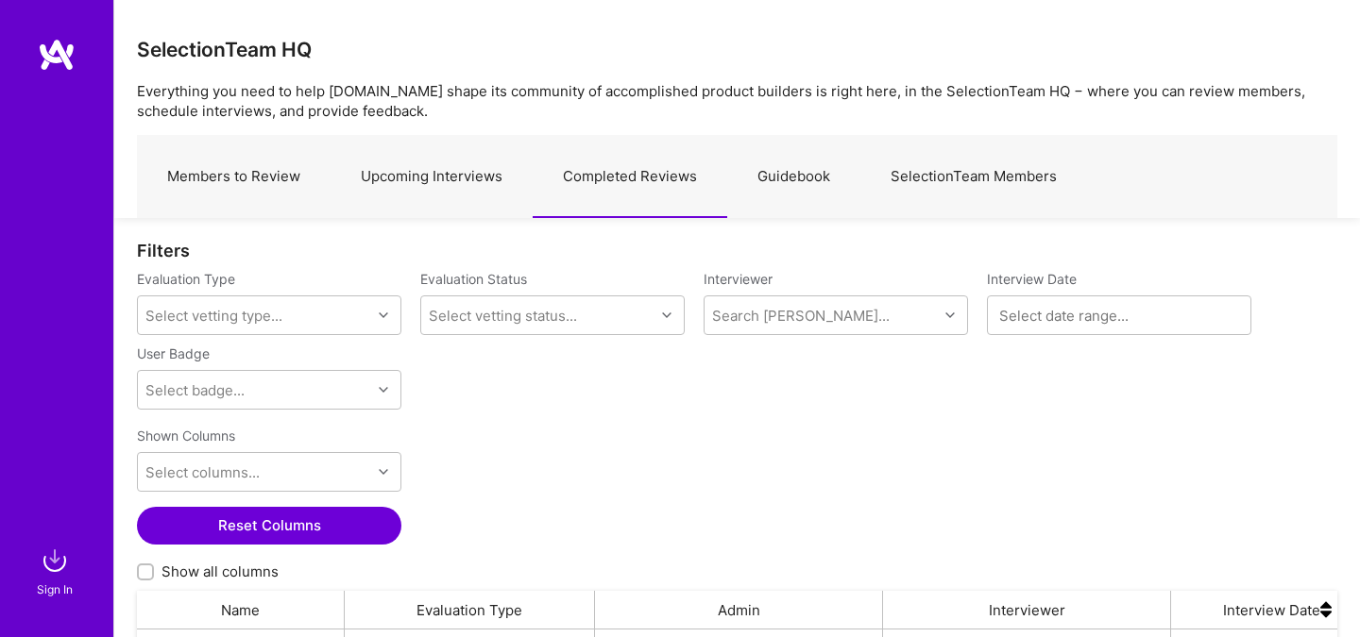
click at [49, 571] on img at bounding box center [55, 561] width 38 height 38
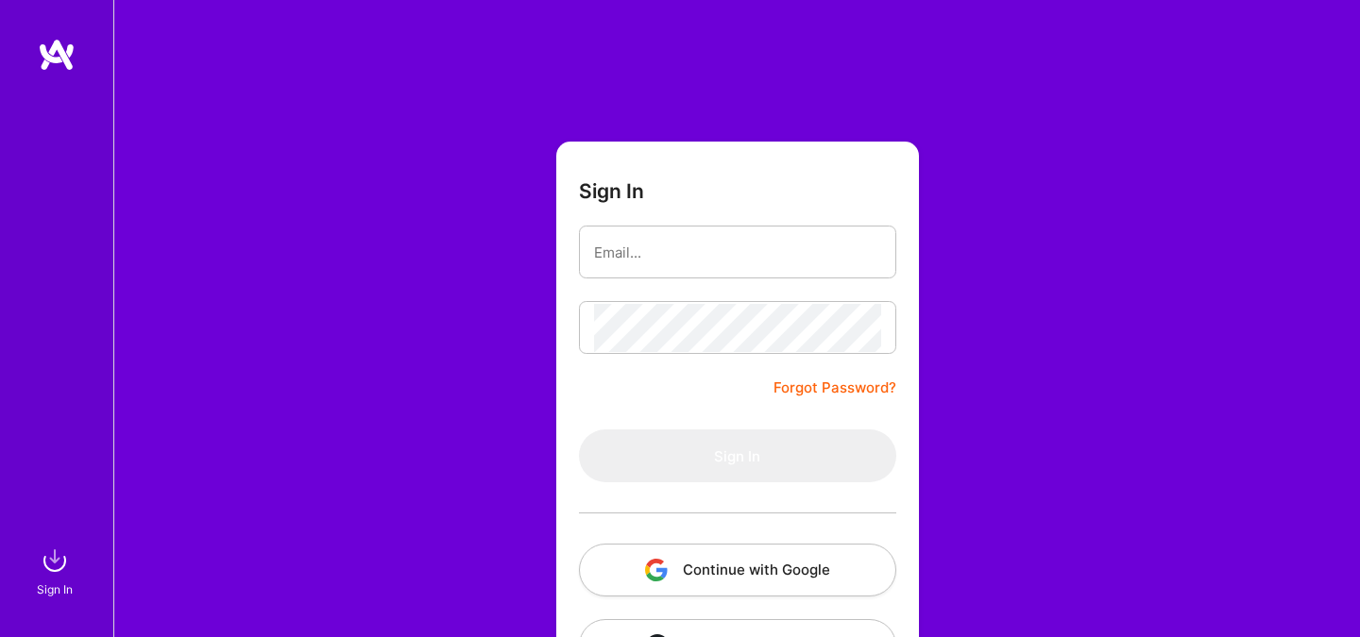
click at [698, 565] on button "Continue with Google" at bounding box center [737, 570] width 317 height 53
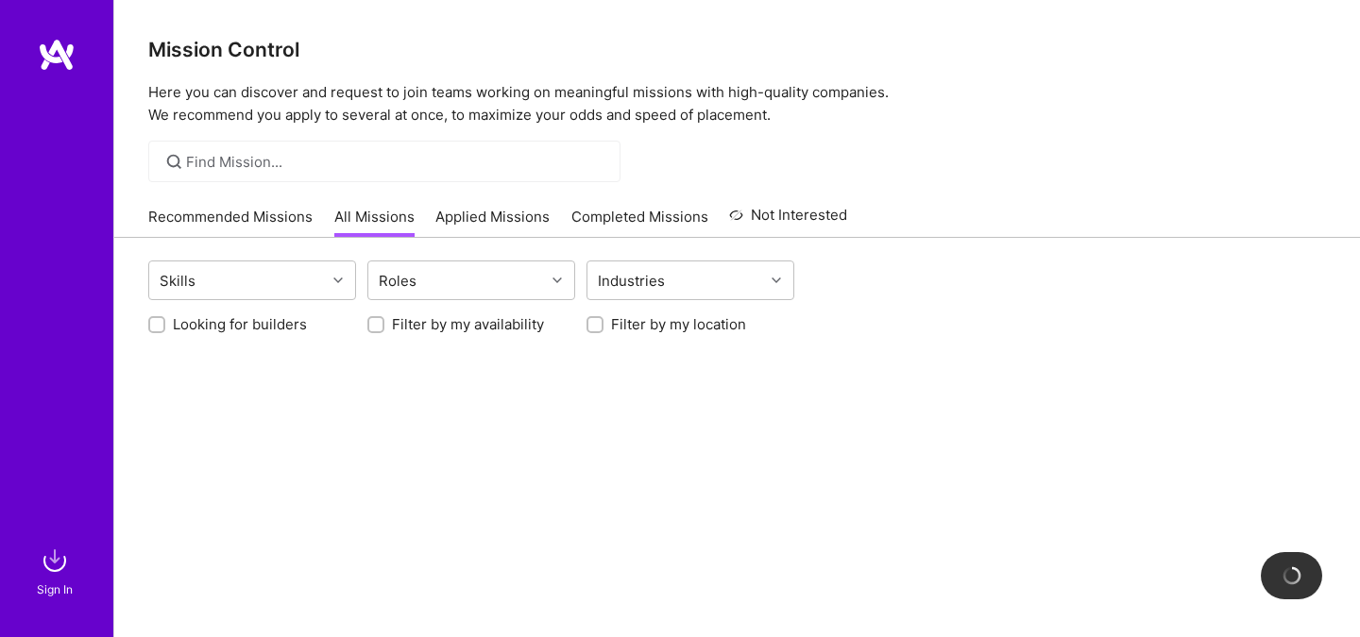
click at [49, 585] on div "Sign In" at bounding box center [55, 590] width 36 height 20
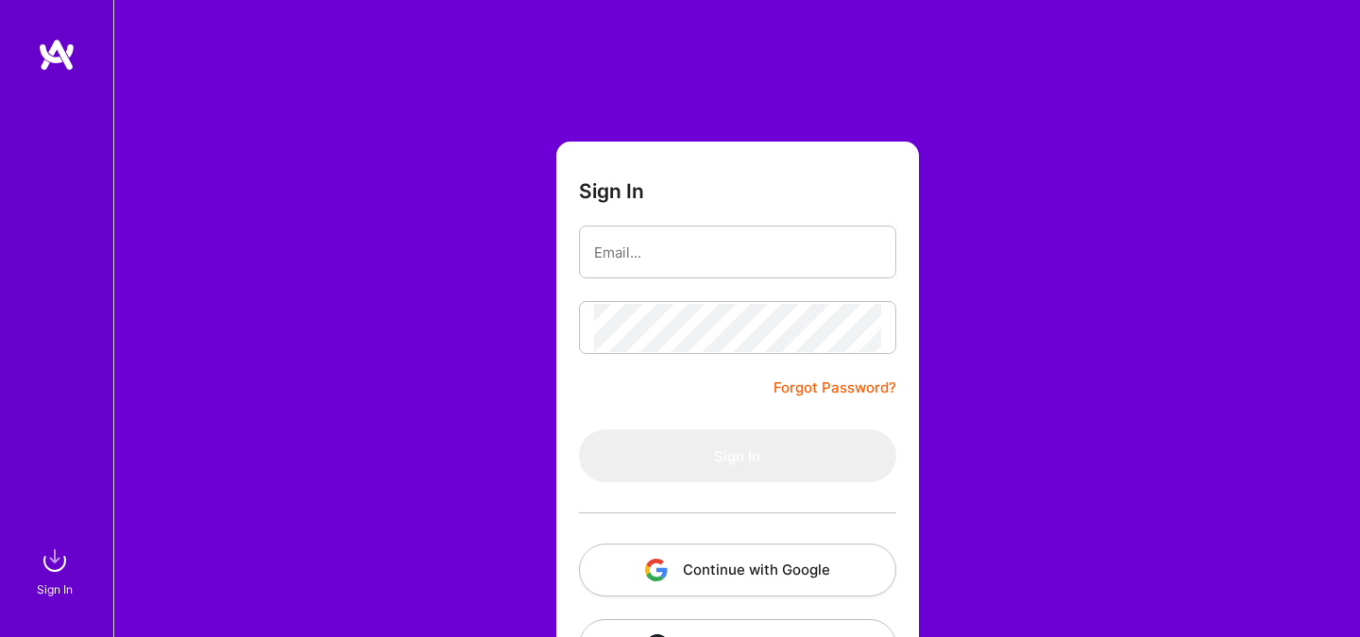
click at [753, 566] on button "Continue with Google" at bounding box center [737, 570] width 317 height 53
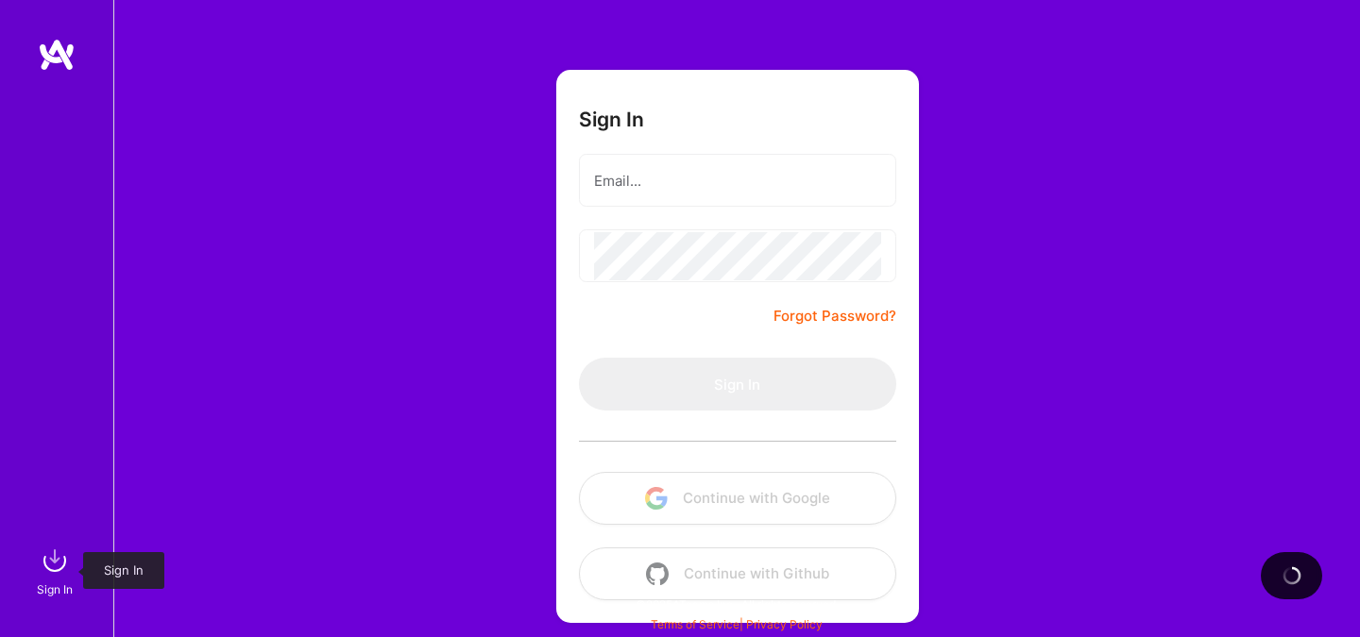
click at [50, 571] on img at bounding box center [55, 561] width 38 height 38
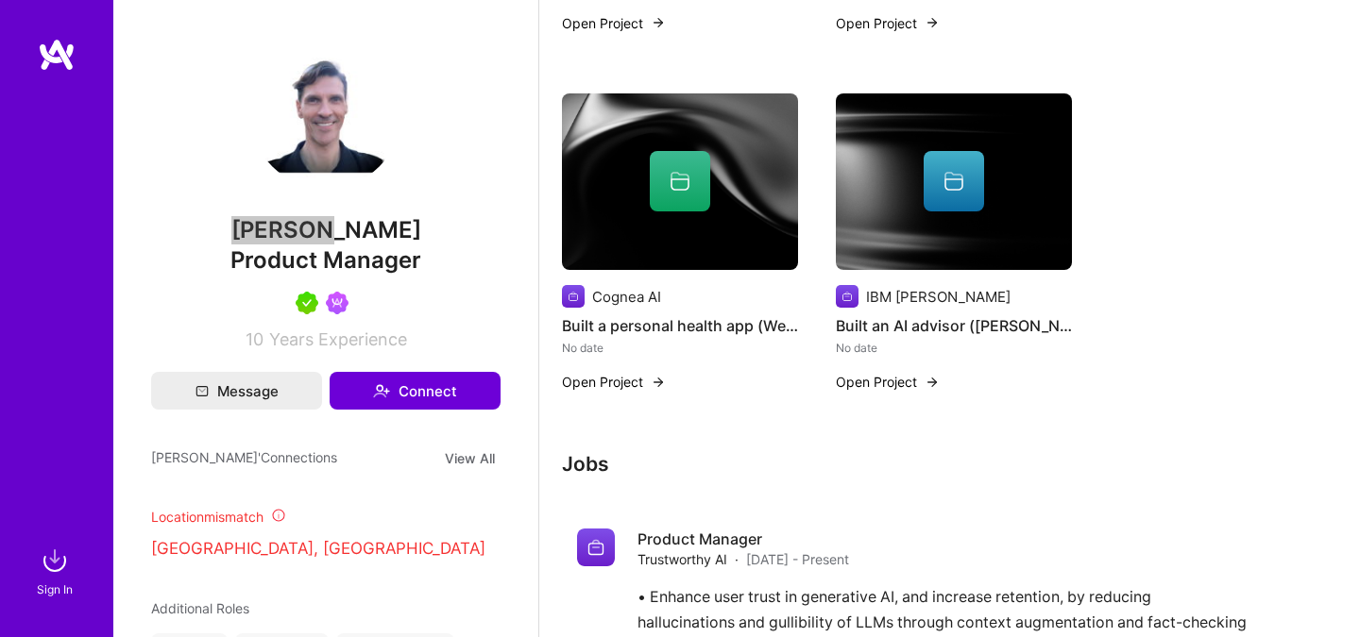
scroll to position [793, 0]
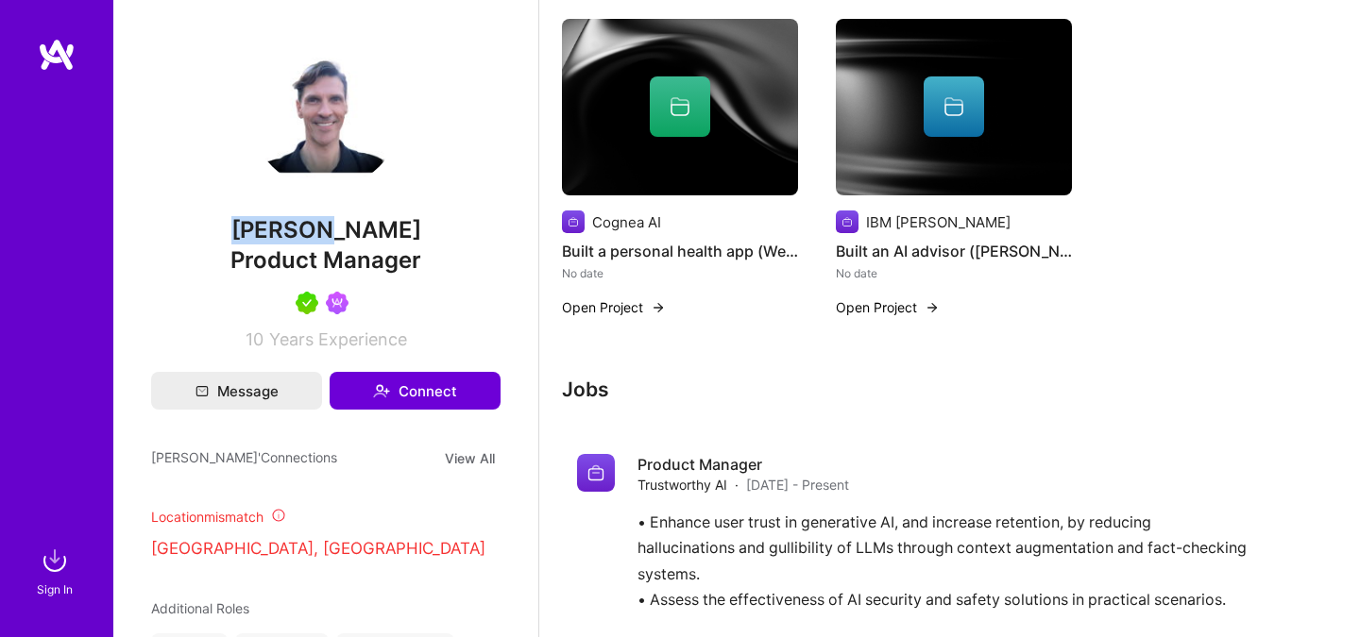
click at [54, 577] on img at bounding box center [55, 561] width 38 height 38
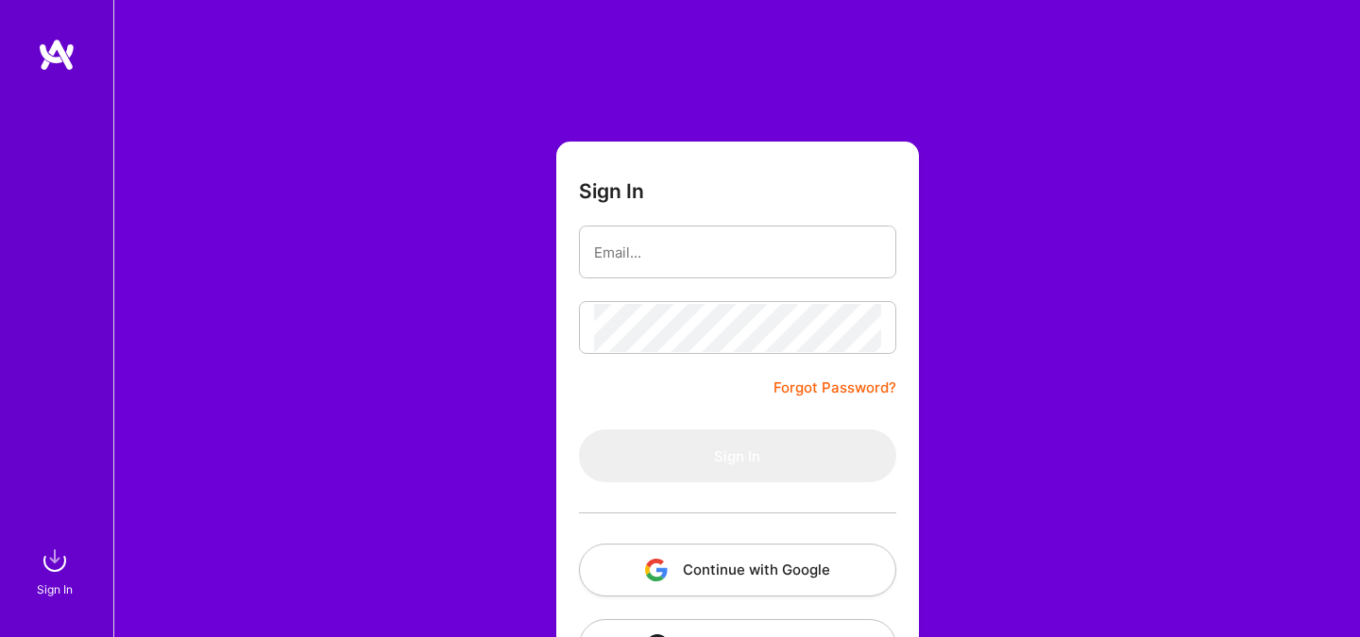
click at [710, 561] on button "Continue with Google" at bounding box center [737, 570] width 317 height 53
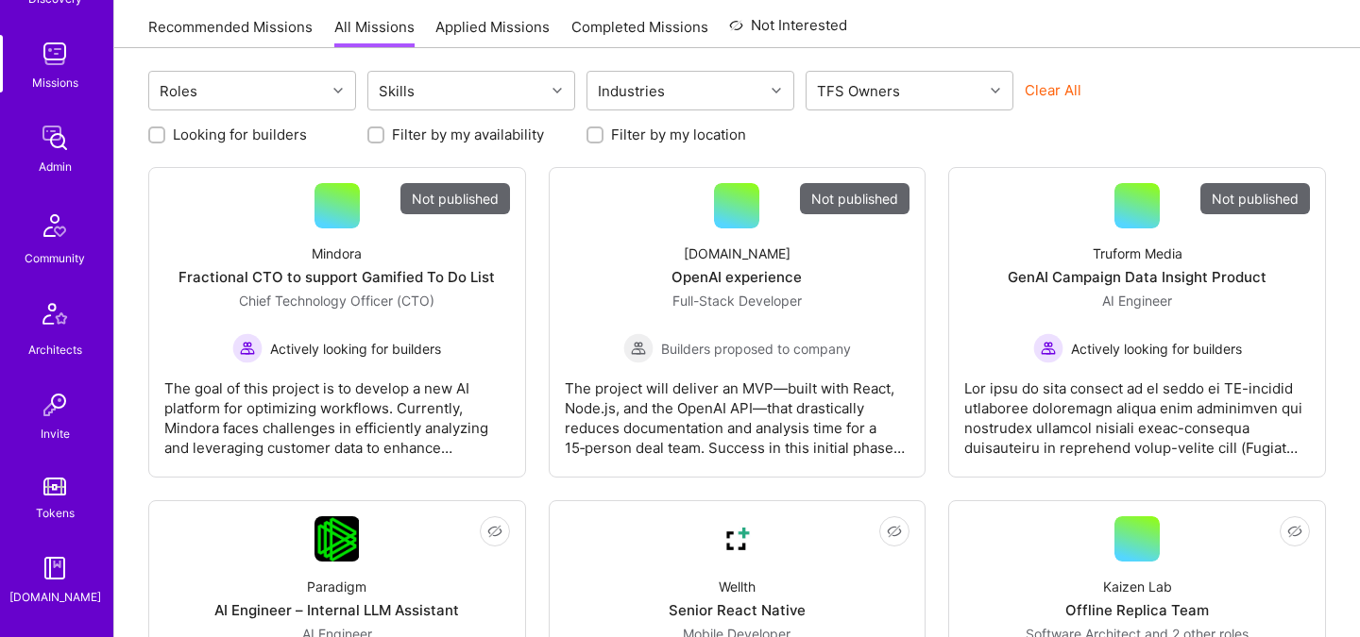
scroll to position [567, 0]
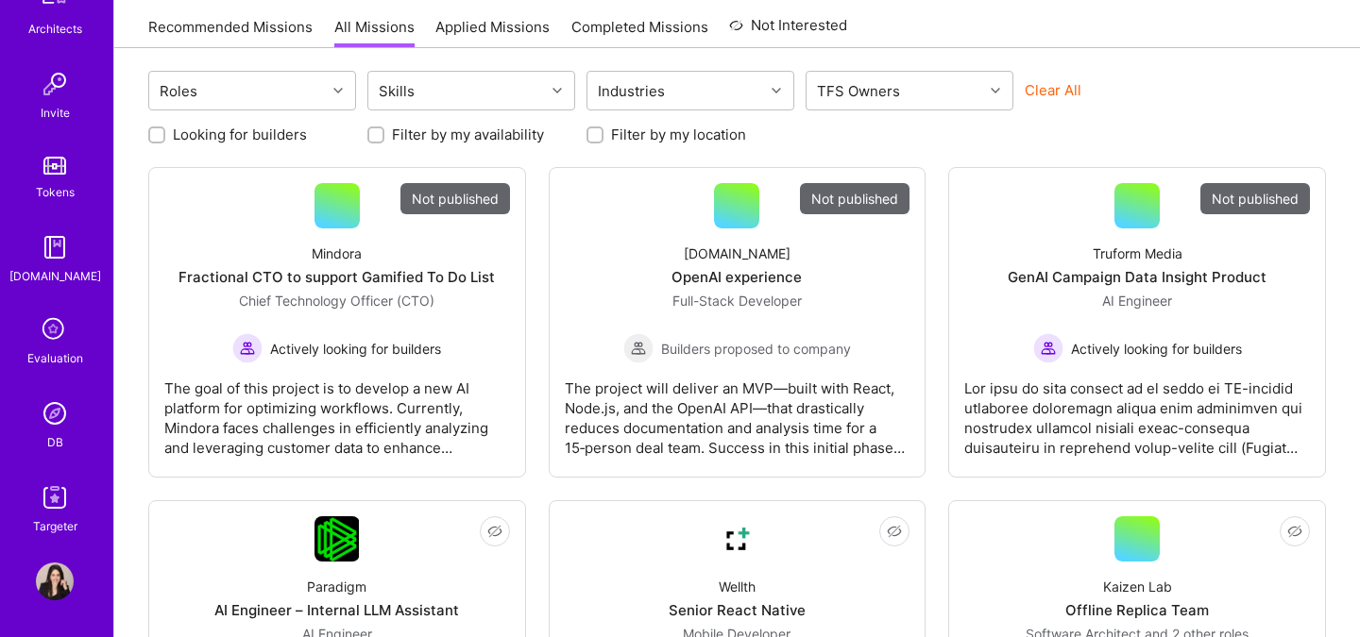
click at [45, 362] on div "Evaluation" at bounding box center [55, 358] width 56 height 20
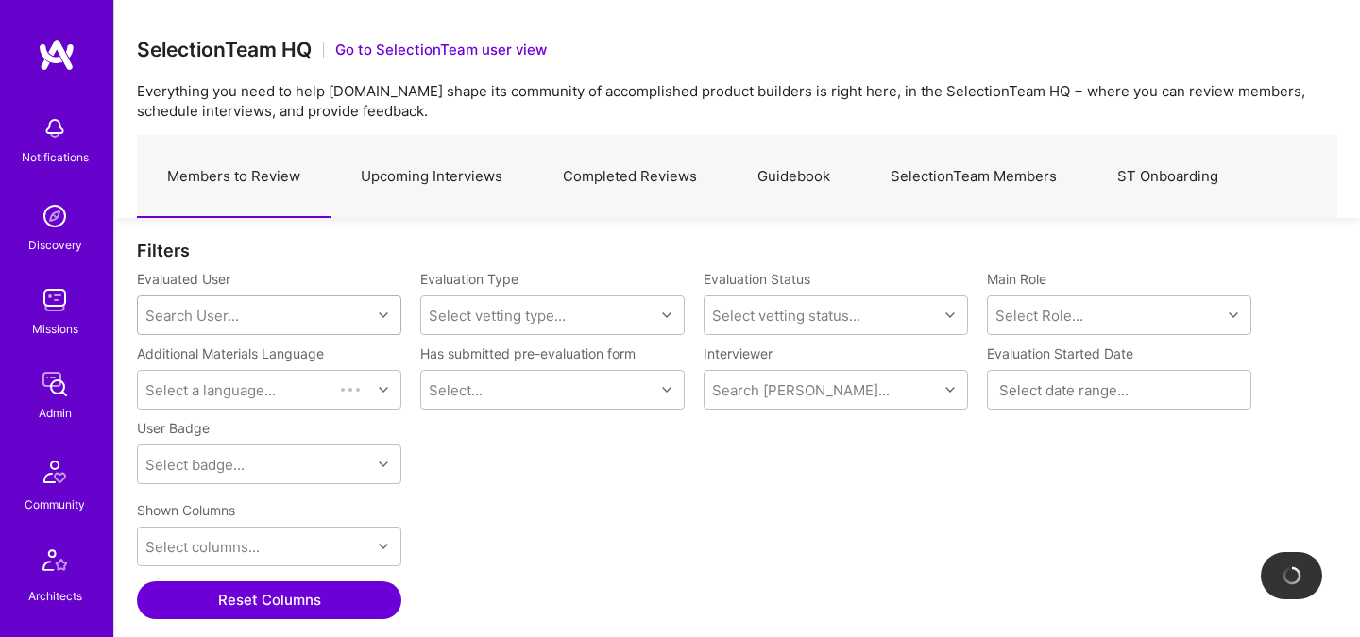
click at [249, 323] on div "Search User..." at bounding box center [254, 315] width 233 height 38
paste input "Van Henreich Rontal"
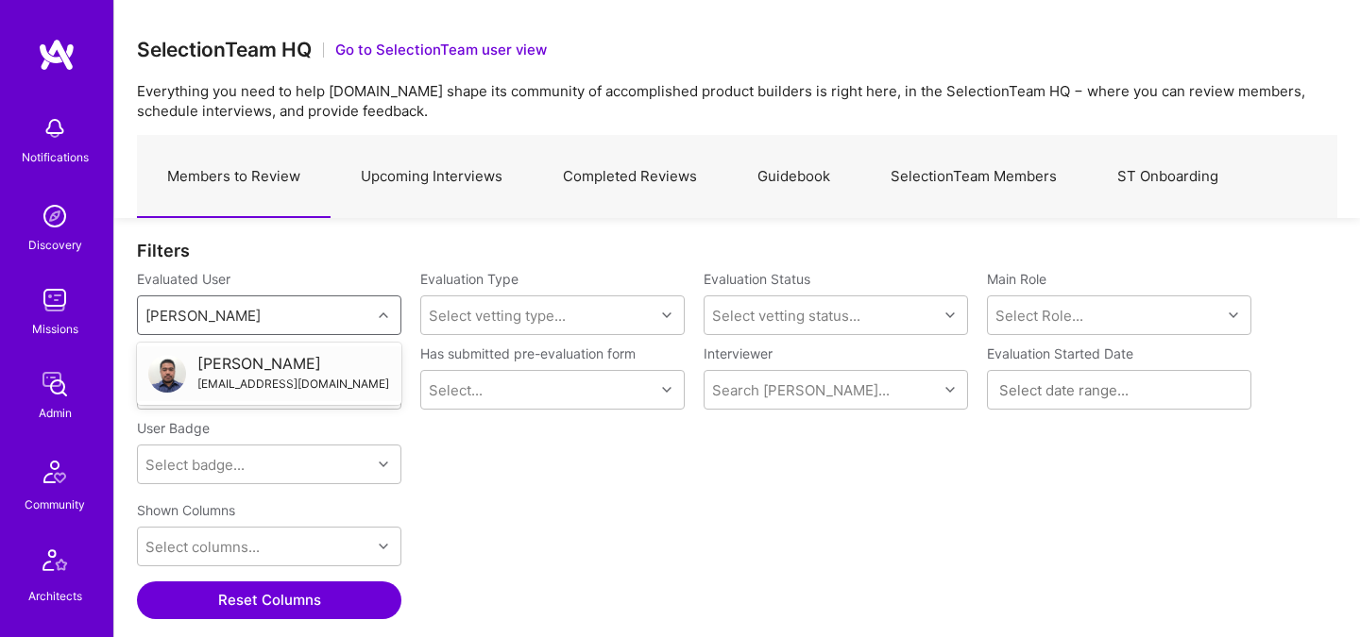
drag, startPoint x: 181, startPoint y: 316, endPoint x: 139, endPoint y: 314, distance: 42.5
click at [139, 314] on div "Van Henreich Rontal Van Henreich Rontal" at bounding box center [254, 315] width 233 height 38
type input "Van Henreich Rontal"
click at [197, 367] on div "Van Henreich Rontal" at bounding box center [293, 364] width 192 height 20
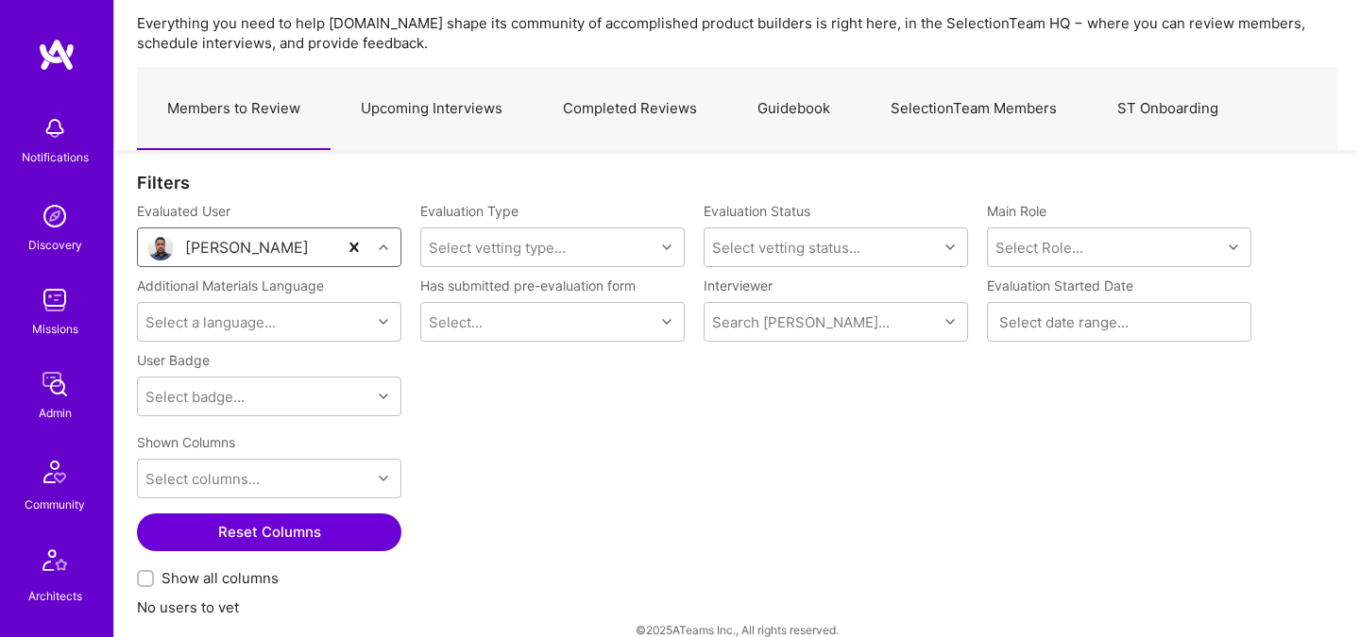
scroll to position [93, 0]
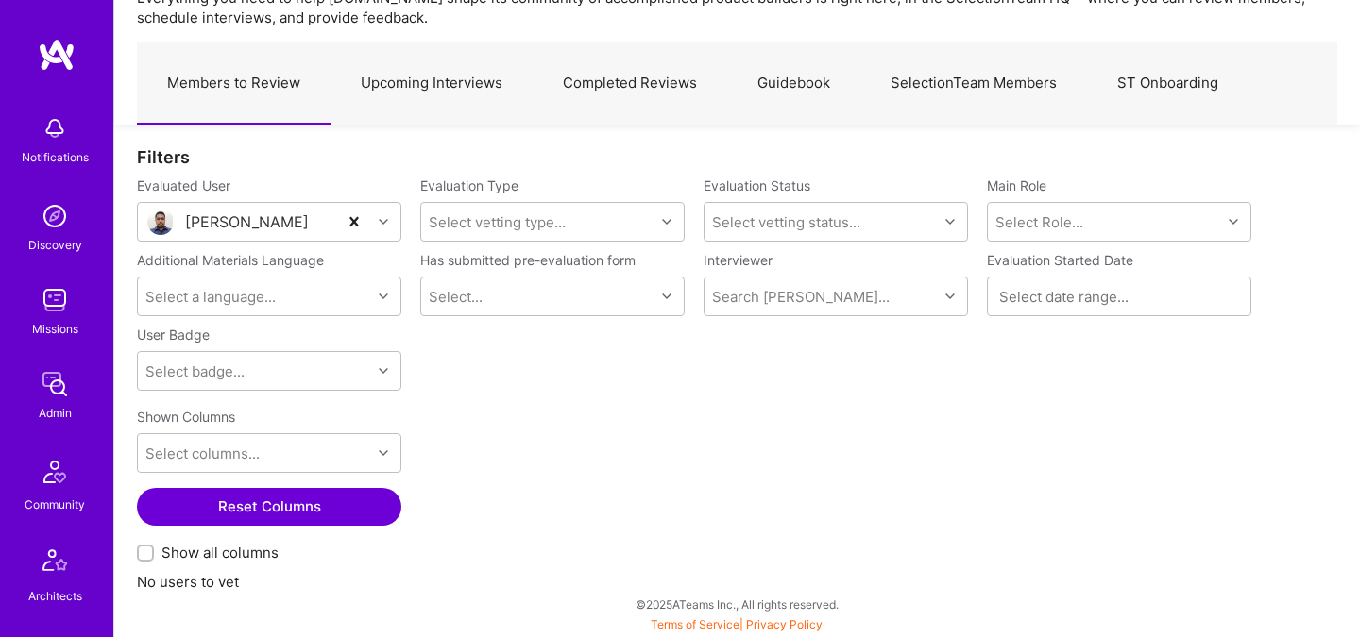
click at [439, 93] on link "Upcoming Interviews" at bounding box center [431, 83] width 202 height 82
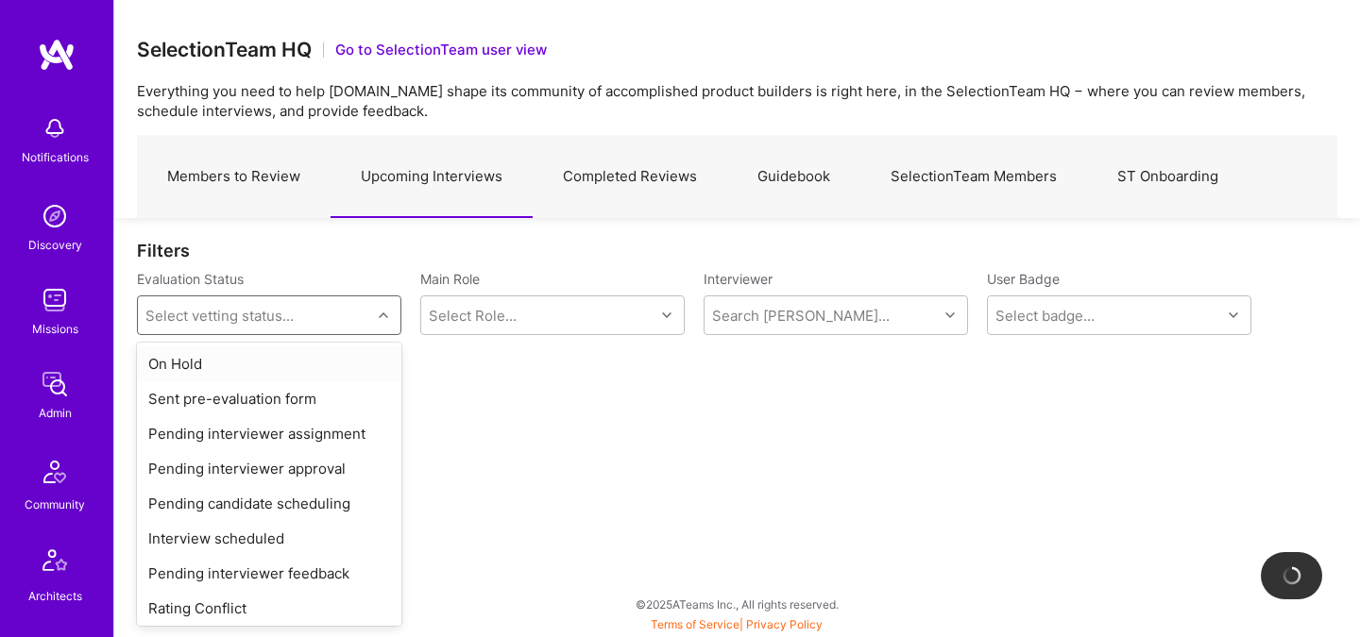
click at [312, 315] on div "Select vetting status..." at bounding box center [254, 315] width 233 height 38
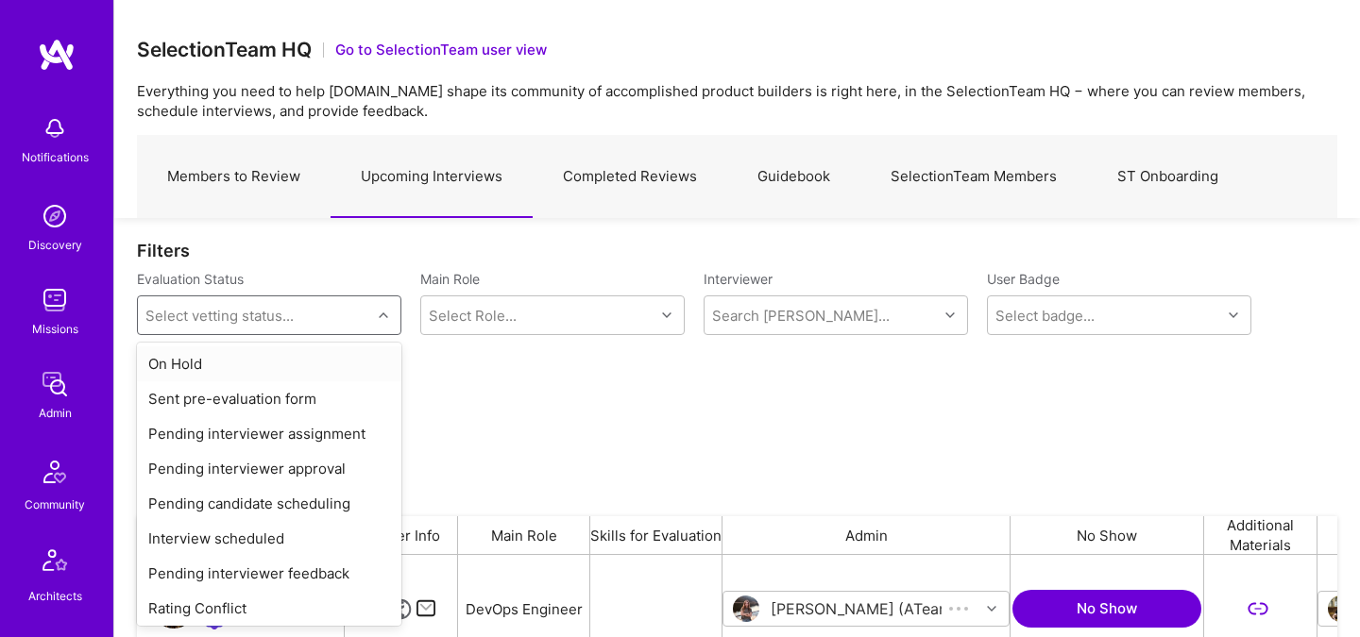
scroll to position [439, 1200]
click at [481, 367] on div "Shown Columns Select columns... Reset Columns Show all columns" at bounding box center [737, 431] width 1200 height 172
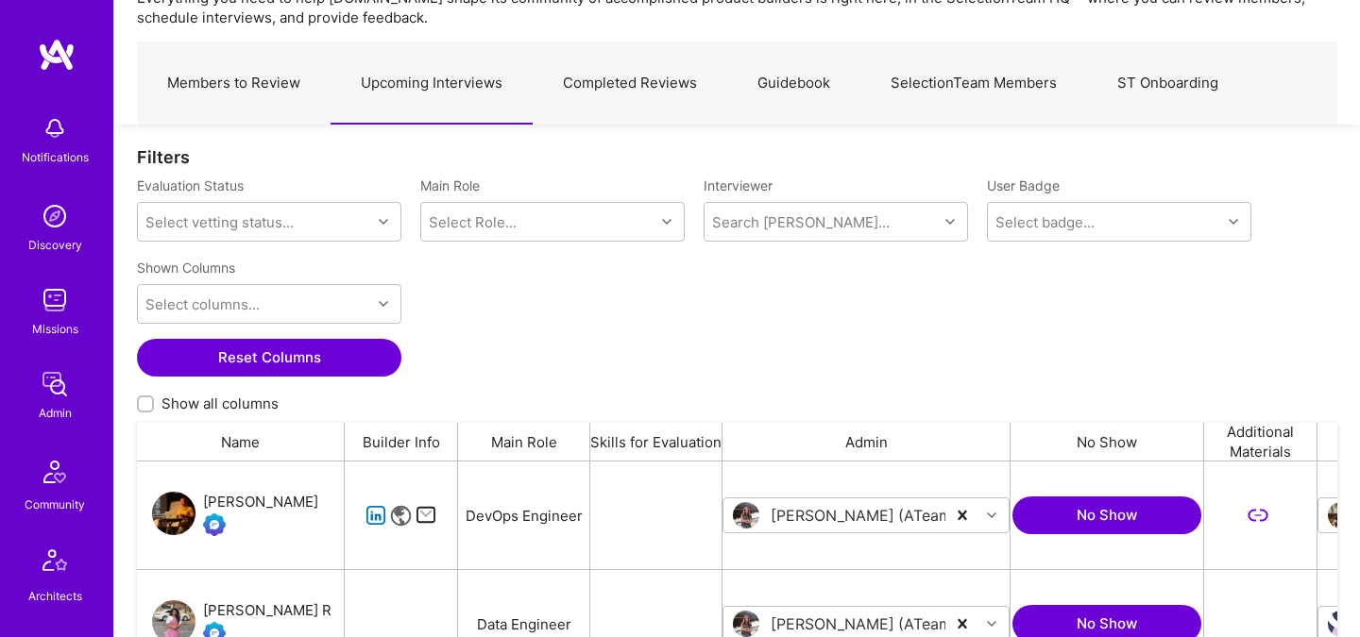
scroll to position [98, 0]
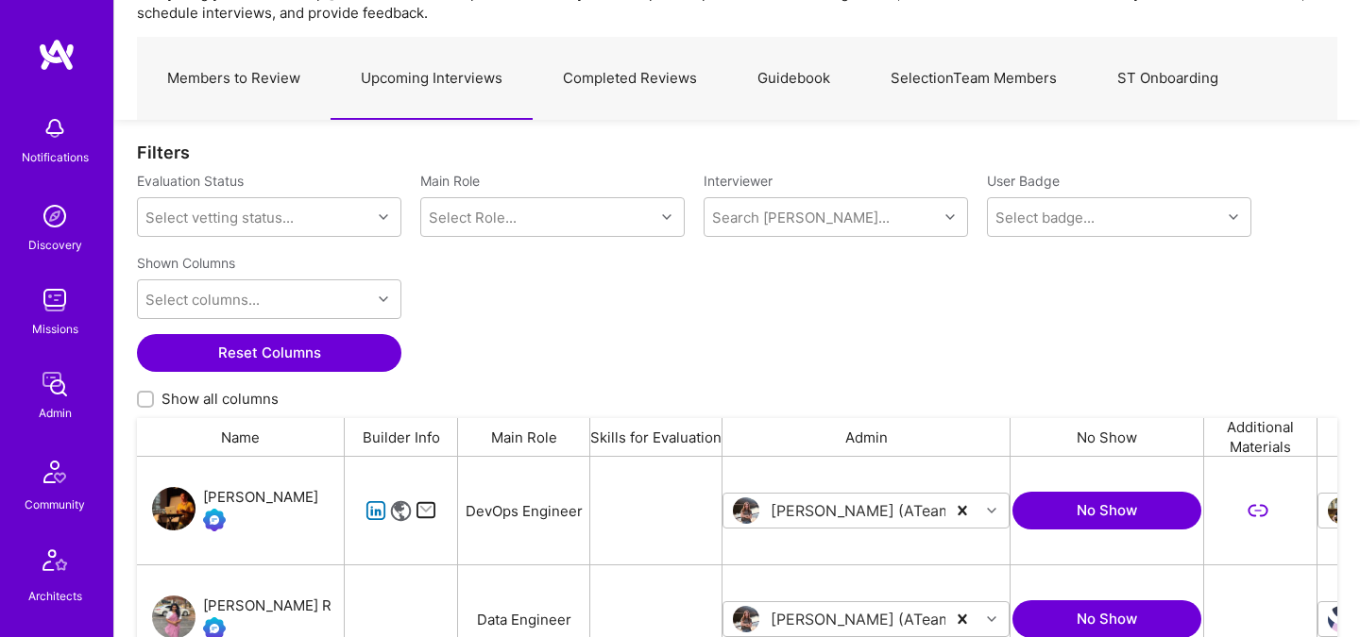
click at [56, 379] on img at bounding box center [55, 384] width 38 height 38
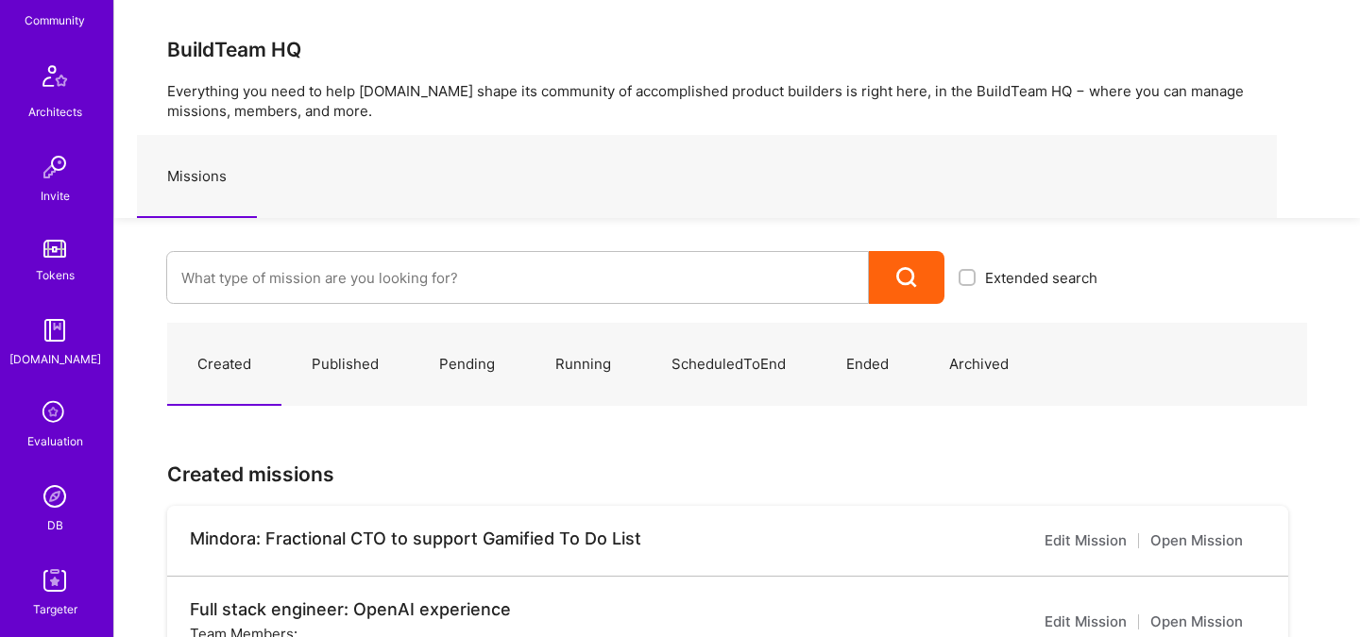
scroll to position [567, 0]
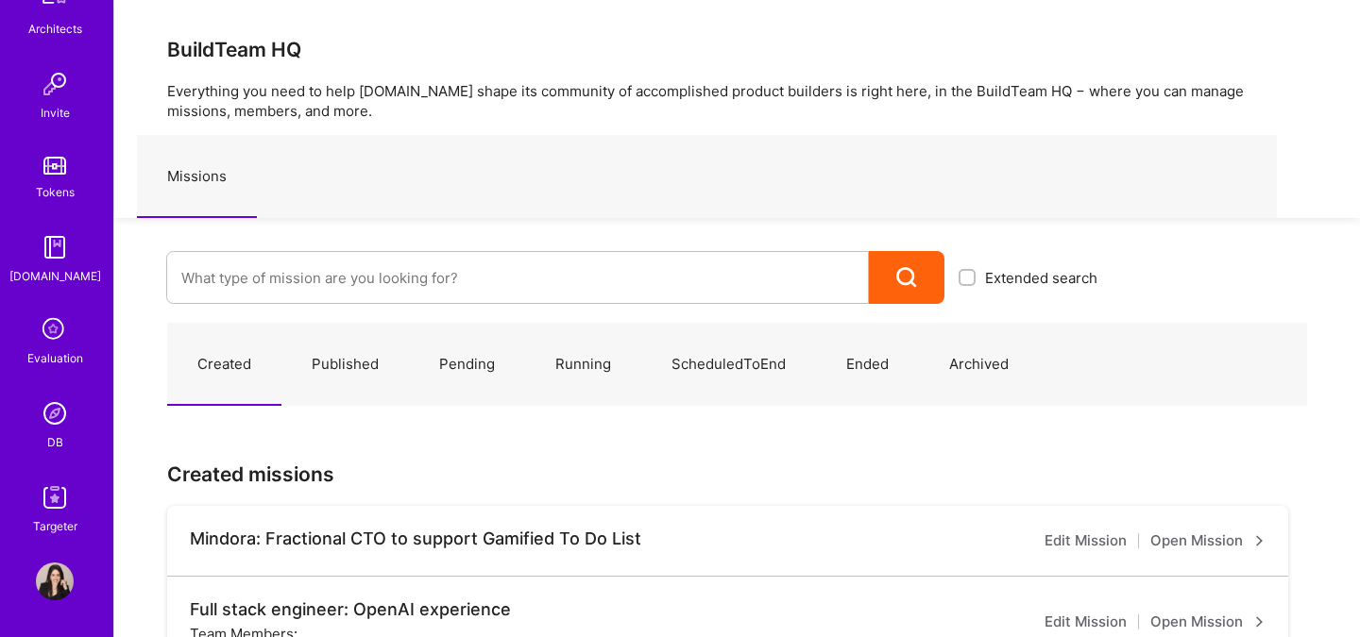
click at [53, 434] on div "DB" at bounding box center [55, 442] width 16 height 20
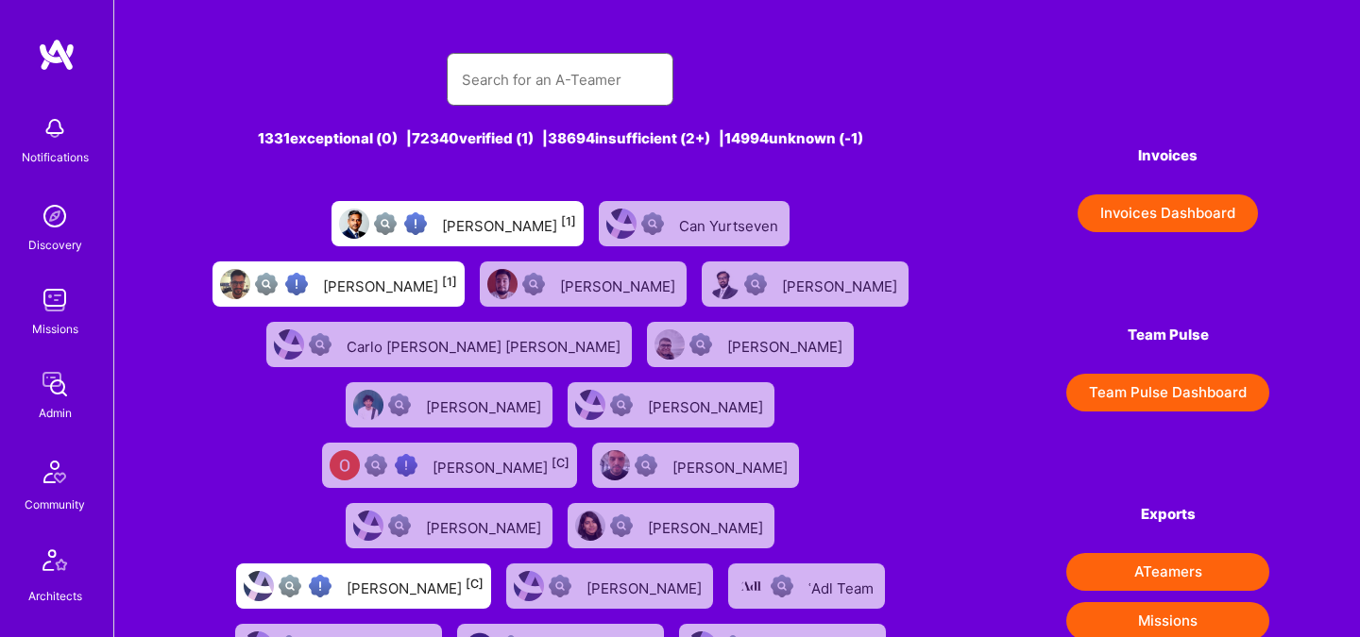
click at [488, 94] on input "text" at bounding box center [560, 80] width 196 height 48
paste input "Van Henreich Rontal"
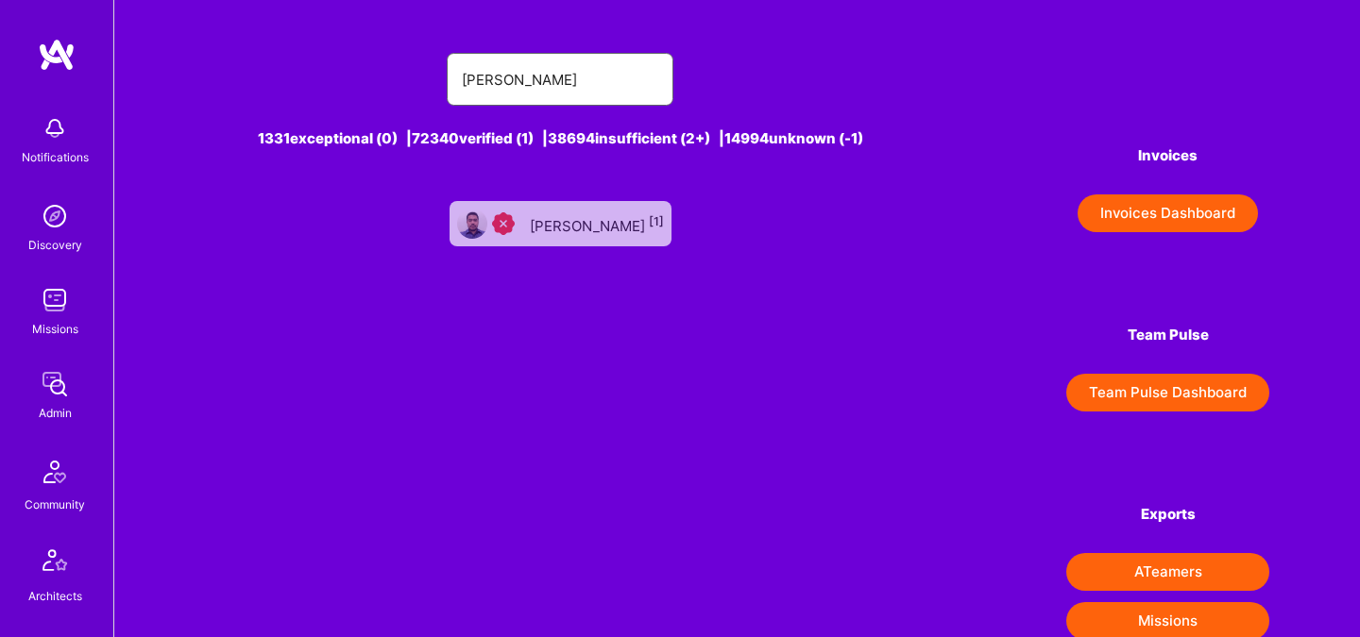
type input "Van Henreich Rontal"
click at [536, 221] on div "Van Henreich Rontal [1]" at bounding box center [597, 223] width 134 height 25
